Goal: Task Accomplishment & Management: Complete application form

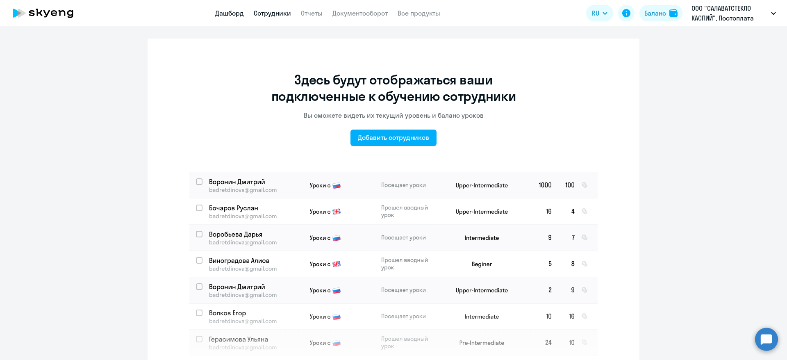
click at [238, 15] on link "Дашборд" at bounding box center [229, 13] width 29 height 8
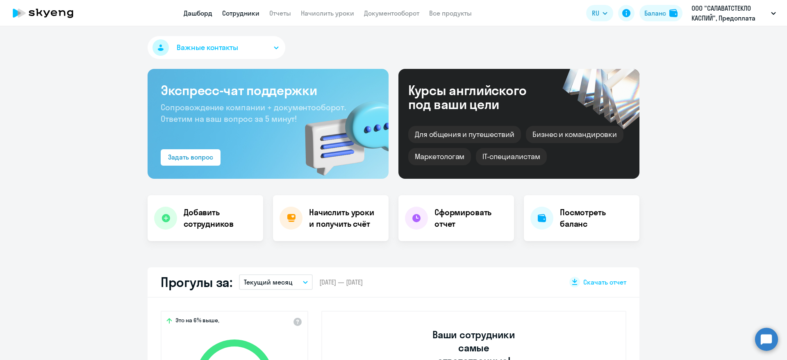
click at [236, 15] on link "Сотрудники" at bounding box center [240, 13] width 37 height 8
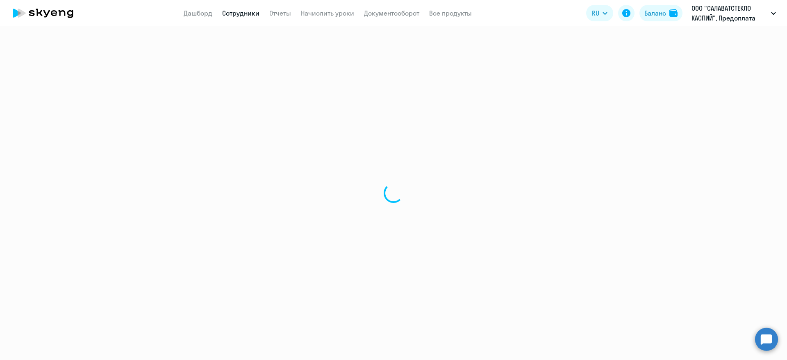
select select "30"
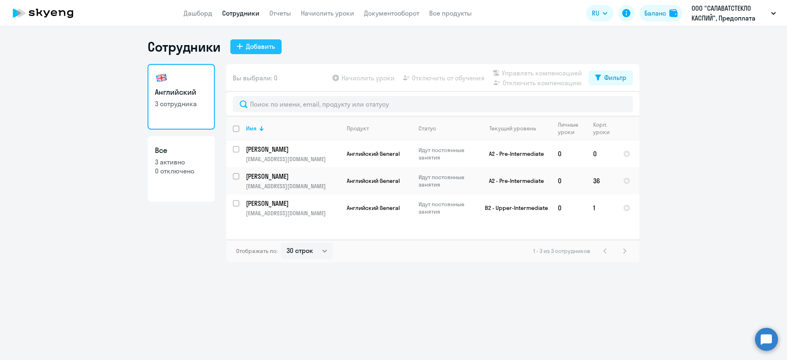
click at [256, 45] on div "Добавить" at bounding box center [260, 46] width 29 height 10
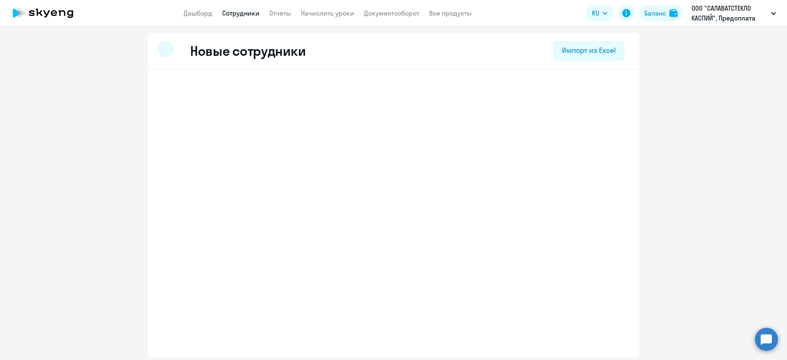
select select "english_adult_not_native_speaker"
select select "3"
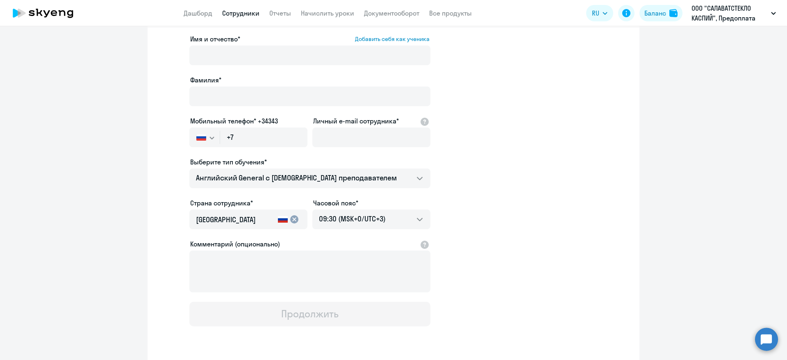
scroll to position [61, 0]
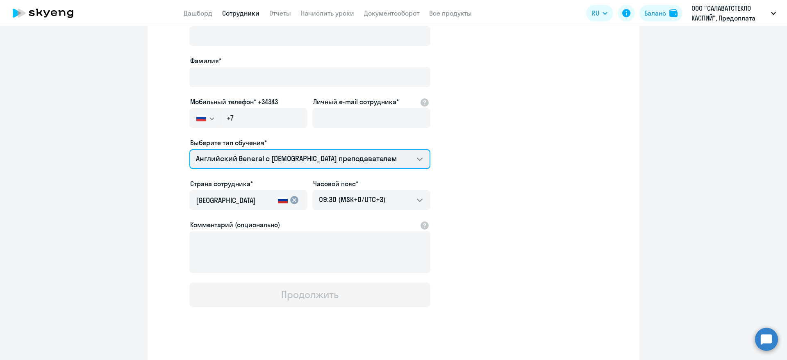
click at [381, 150] on select "Премиум английский с русскоговорящим преподавателем Английский General с [DEMOG…" at bounding box center [309, 159] width 241 height 20
click at [496, 155] on app-new-student-form "Имя и отчество* Добавить себя как ученика [PERSON_NAME]* Мобильный телефон* +34…" at bounding box center [393, 161] width 465 height 292
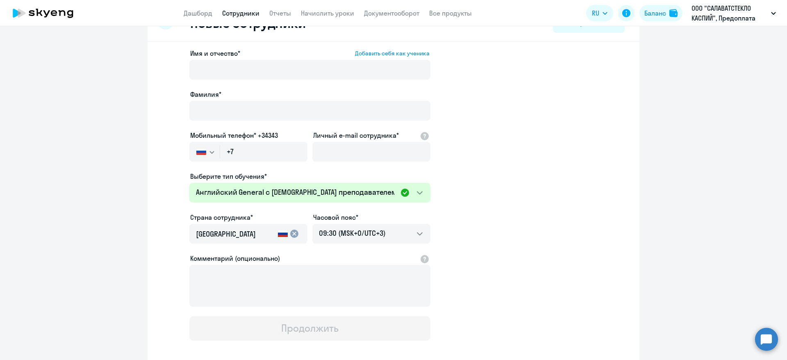
scroll to position [0, 0]
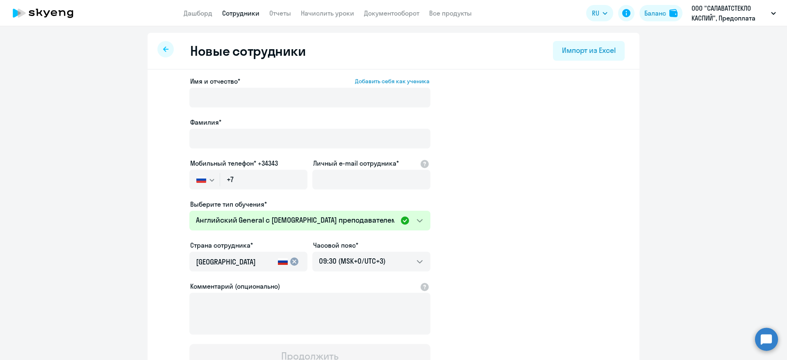
click at [165, 48] on div at bounding box center [165, 49] width 16 height 16
select select "30"
